Goal: Information Seeking & Learning: Learn about a topic

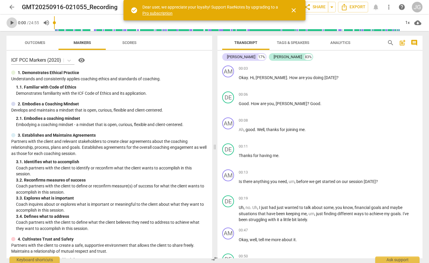
click at [9, 23] on span "play_arrow" at bounding box center [11, 22] width 7 height 7
click at [405, 22] on div "1x" at bounding box center [406, 22] width 11 height 9
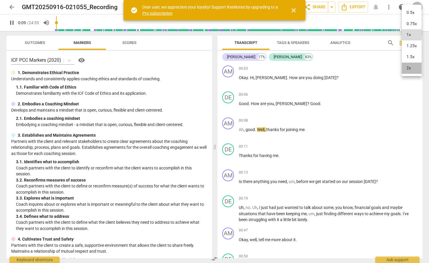
click at [413, 70] on li "2x" at bounding box center [411, 68] width 20 height 11
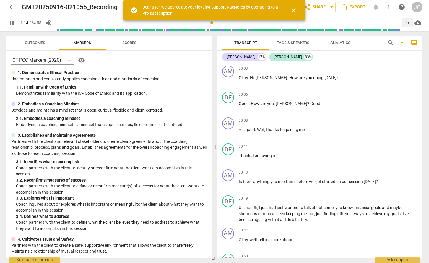
scroll to position [1227, 0]
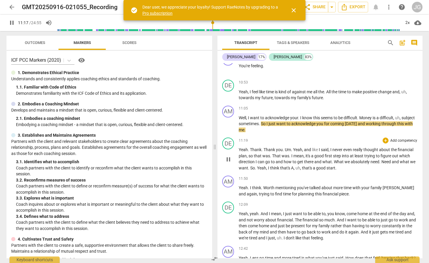
click at [290, 166] on span "that's" at bounding box center [285, 168] width 11 height 5
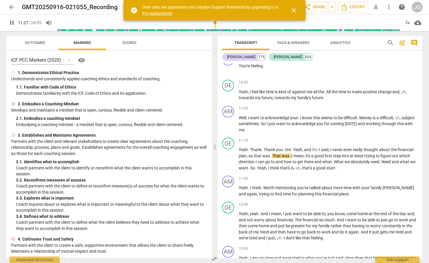
click at [293, 10] on span "close" at bounding box center [293, 10] width 7 height 7
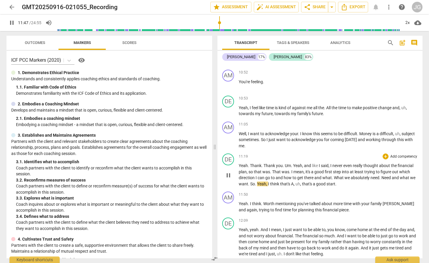
scroll to position [1156, 0]
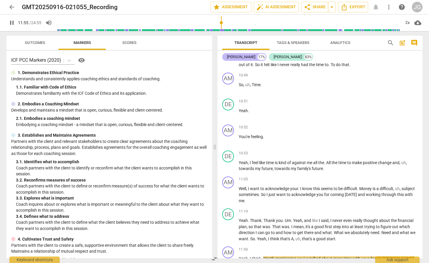
click at [250, 59] on div "[PERSON_NAME]" at bounding box center [241, 57] width 28 height 6
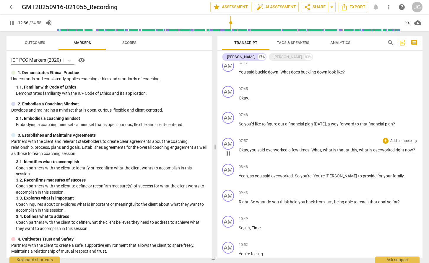
scroll to position [342, 0]
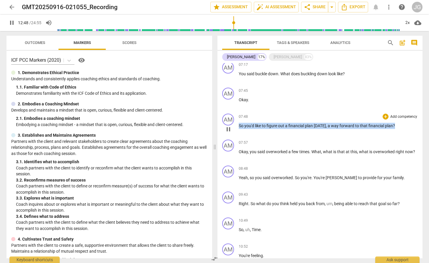
drag, startPoint x: 394, startPoint y: 128, endPoint x: 237, endPoint y: 128, distance: 157.1
click at [237, 127] on div "AM play_arrow pause 07:48 + Add competency keyboard_arrow_right So you'd like t…" at bounding box center [319, 124] width 205 height 26
copy p "So you'd like to figure out a financial plan [DATE] , a way forward to that fin…"
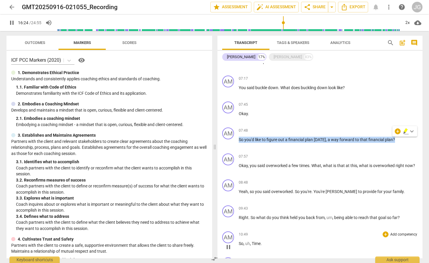
scroll to position [327, 0]
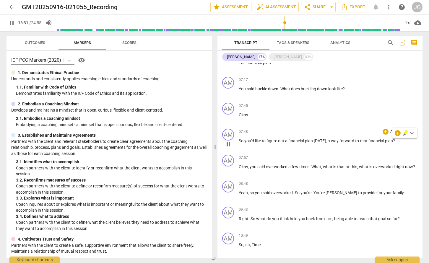
click at [280, 148] on div "07:48 + Add competency keyboard_arrow_right So you'd like to figure out a finan…" at bounding box center [328, 139] width 179 height 21
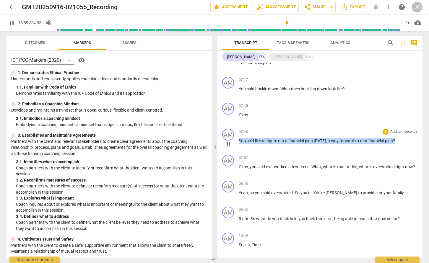
drag, startPoint x: 394, startPoint y: 140, endPoint x: 236, endPoint y: 141, distance: 157.9
click at [236, 141] on div "AM play_arrow pause 07:48 + Add competency keyboard_arrow_right So you'd like t…" at bounding box center [319, 139] width 205 height 26
copy p "So you'd like to figure out a financial plan [DATE] , a way forward to that fin…"
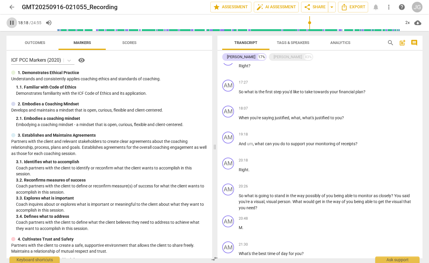
click at [12, 21] on span "pause" at bounding box center [11, 22] width 7 height 7
type input "1099"
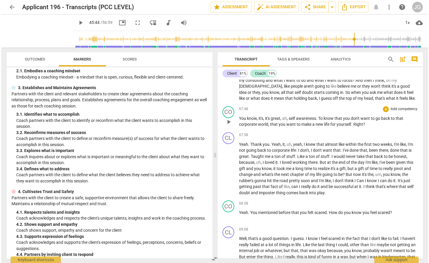
scroll to position [882, 0]
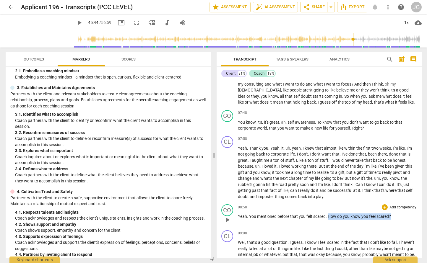
drag, startPoint x: 394, startPoint y: 221, endPoint x: 327, endPoint y: 221, distance: 66.7
click at [327, 220] on p "Yeah . You mentioned before that you felt scared . How do you know you feel sca…" at bounding box center [327, 216] width 179 height 6
copy p "How do you know you feel scared ?"
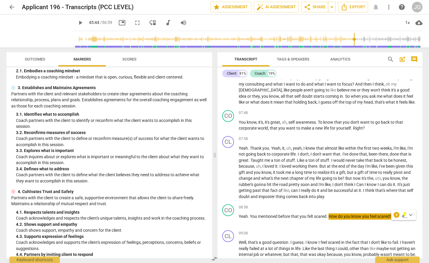
type input "2744"
